Goal: Find specific page/section: Find specific page/section

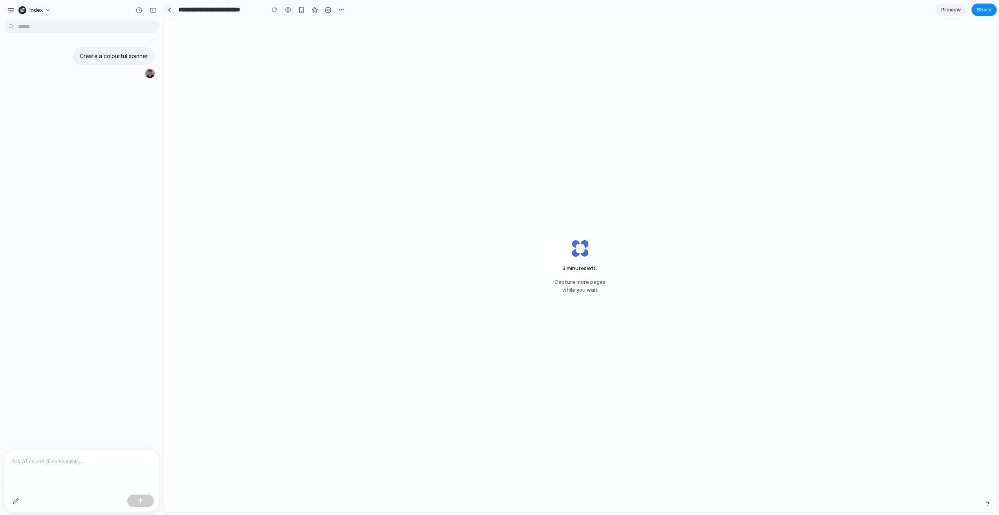
click at [166, 9] on link at bounding box center [169, 10] width 12 height 12
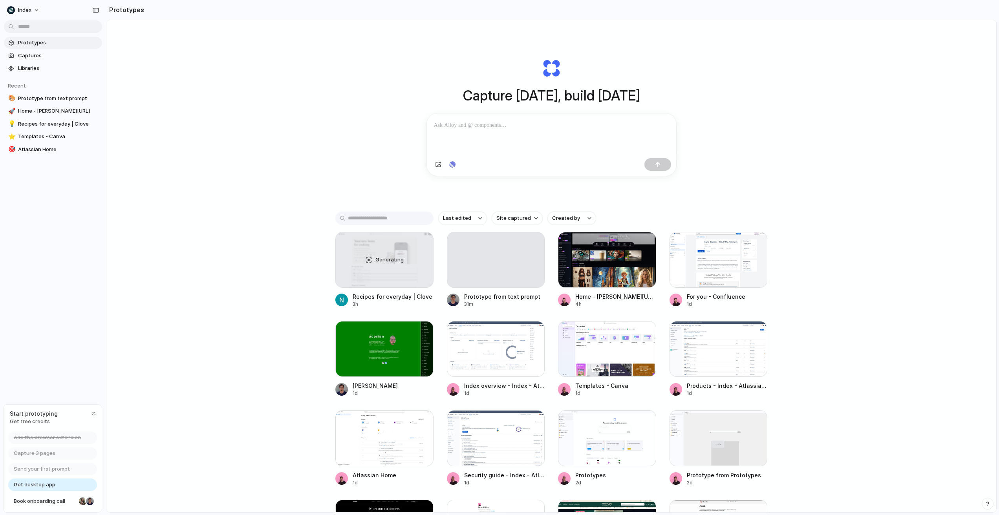
click at [163, 113] on div "Capture today, build tomorrow Clone web app Clone screenshot Start from existin…" at bounding box center [551, 287] width 890 height 534
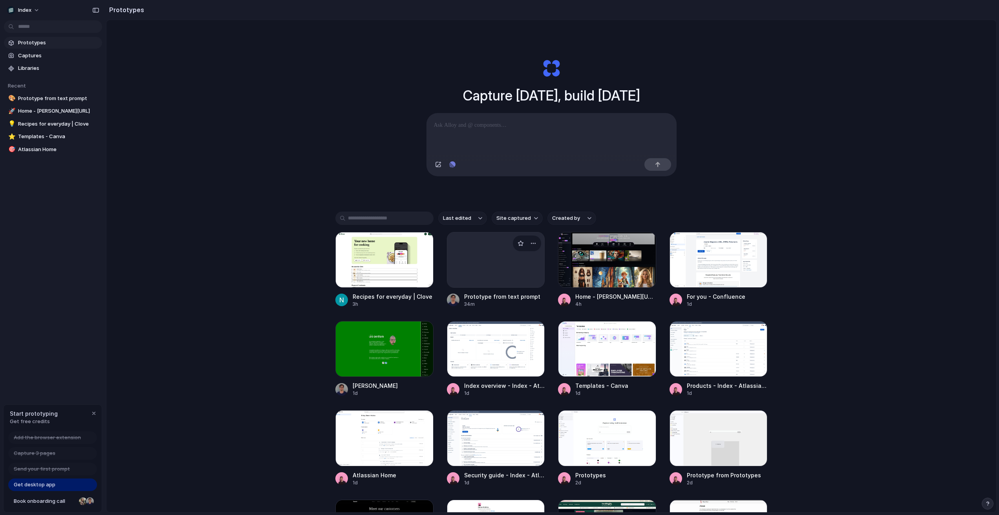
click at [498, 270] on div at bounding box center [496, 260] width 98 height 56
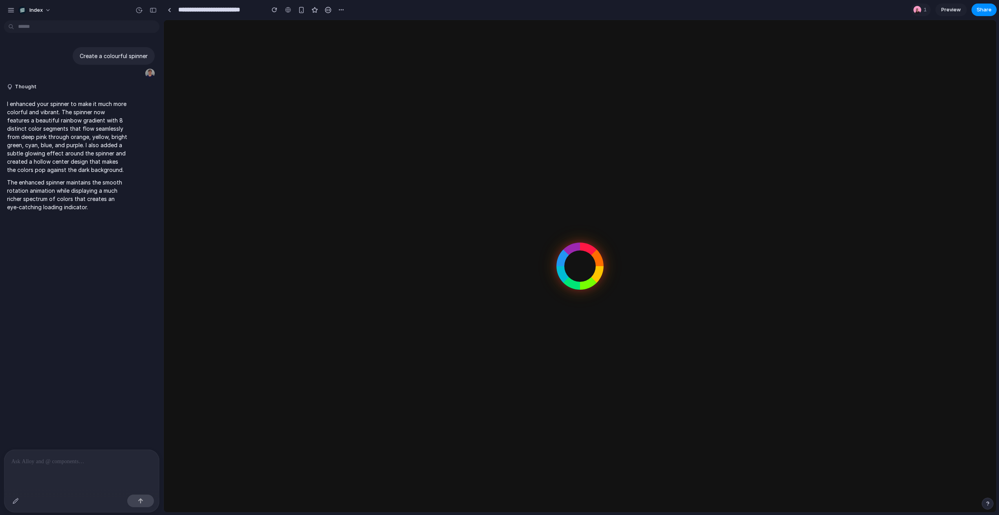
click at [930, 488] on body at bounding box center [580, 266] width 832 height 492
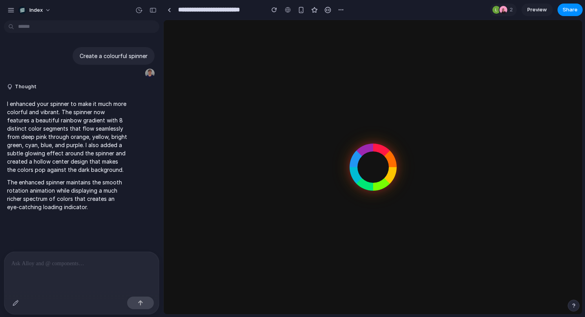
click at [404, 74] on body at bounding box center [373, 167] width 419 height 294
